Goal: Task Accomplishment & Management: Manage account settings

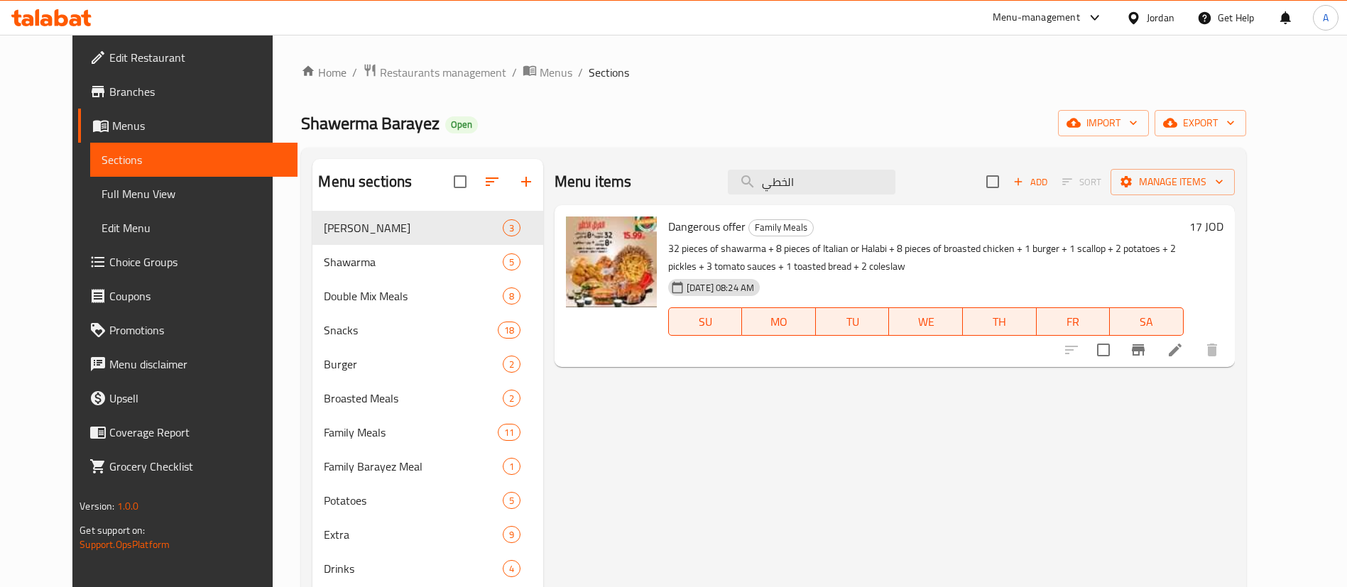
drag, startPoint x: 855, startPoint y: 166, endPoint x: 631, endPoint y: 180, distance: 224.2
click at [632, 180] on div "Menu items الخطي Add Sort Manage items" at bounding box center [895, 182] width 680 height 46
click at [782, 174] on input "الخطي" at bounding box center [812, 182] width 168 height 25
click at [787, 172] on input "الخطي" at bounding box center [812, 182] width 168 height 25
click at [788, 173] on input "الخطي" at bounding box center [812, 182] width 168 height 25
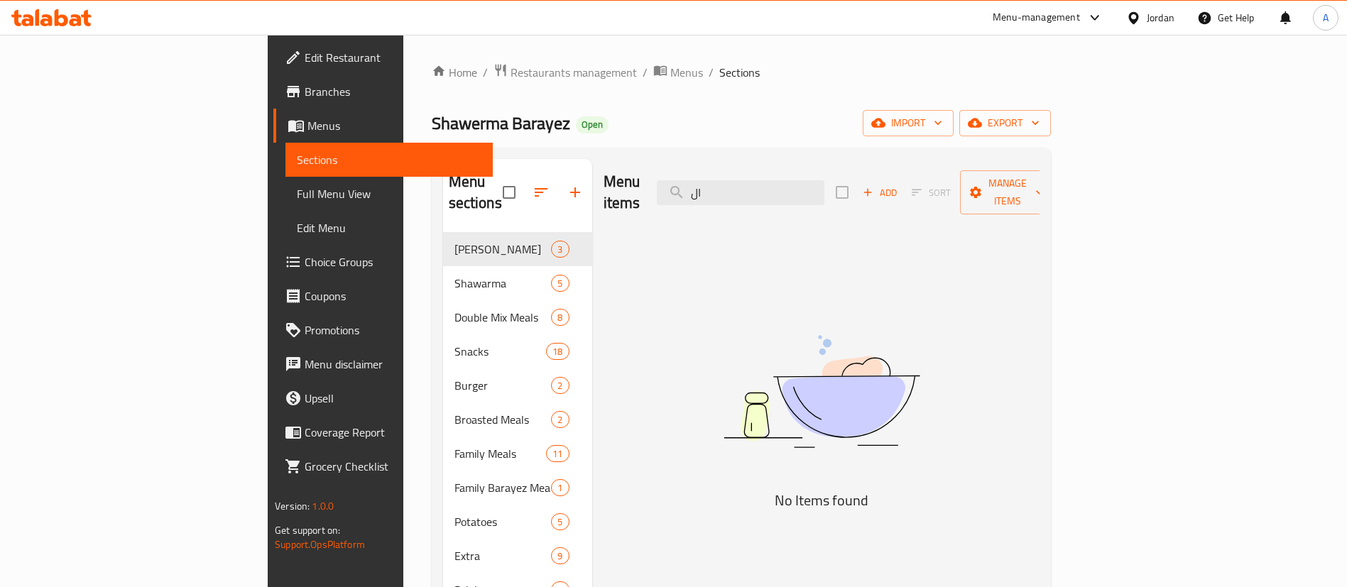
type input "ا"
type input "p"
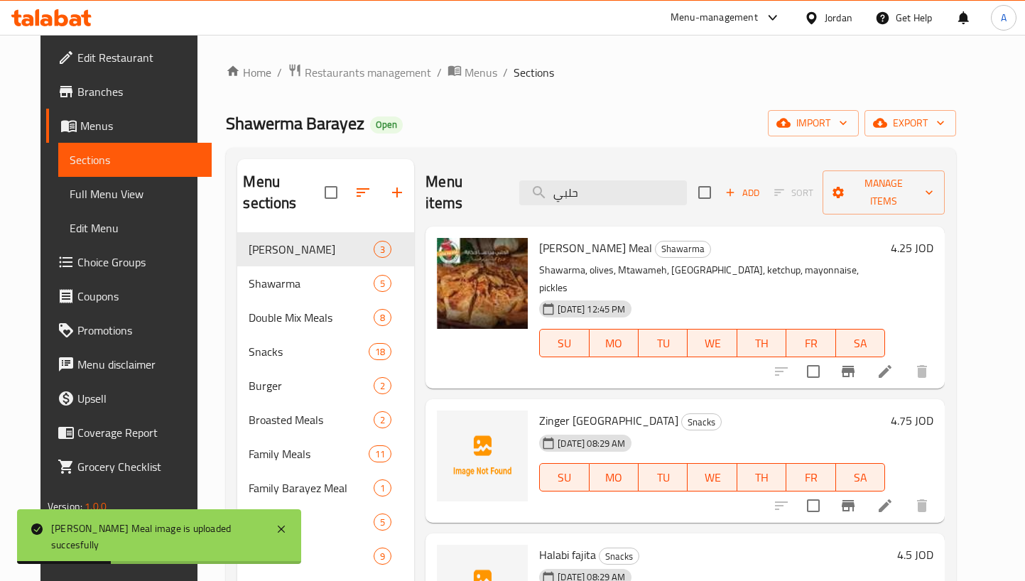
drag, startPoint x: 634, startPoint y: 188, endPoint x: 367, endPoint y: 183, distance: 267.1
click at [371, 194] on div "Menu sections Barayez Shawerma 3 Shawarma 5 Double Mix Meals 8 Snacks 18 Burger…" at bounding box center [590, 449] width 707 height 581
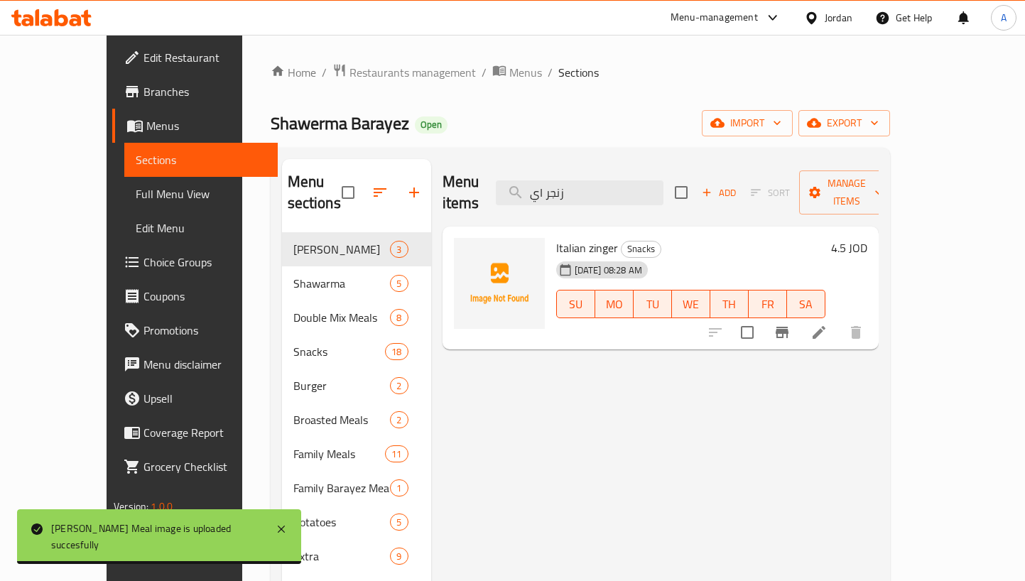
type input "زنجر اي"
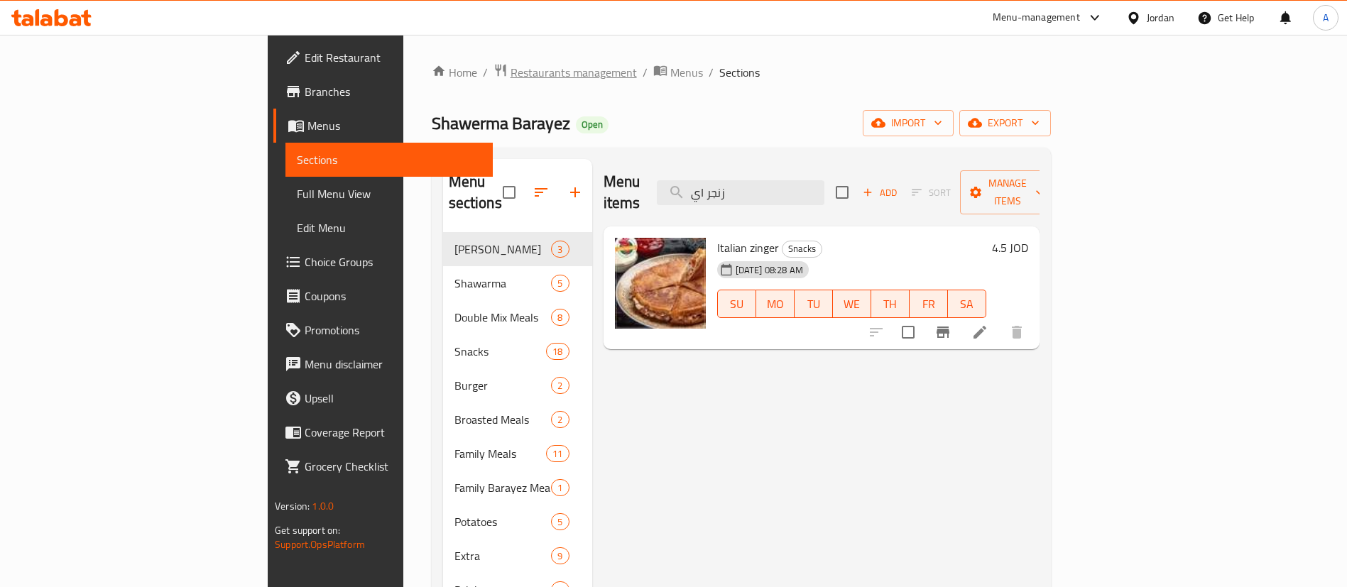
click at [511, 72] on span "Restaurants management" at bounding box center [574, 72] width 126 height 17
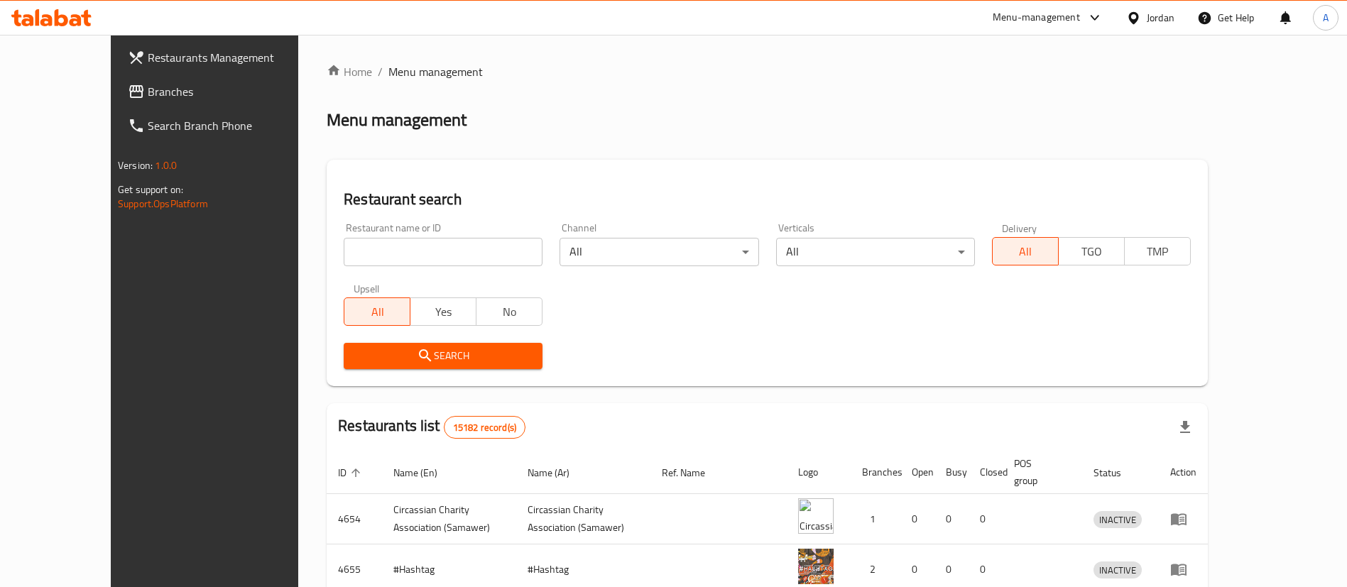
click at [33, 35] on div "​ Menu-management Jordan Get Help A Restaurants Management Branches Search Bran…" at bounding box center [673, 311] width 1347 height 553
click at [46, 21] on icon at bounding box center [46, 20] width 12 height 12
